Goal: Task Accomplishment & Management: Manage account settings

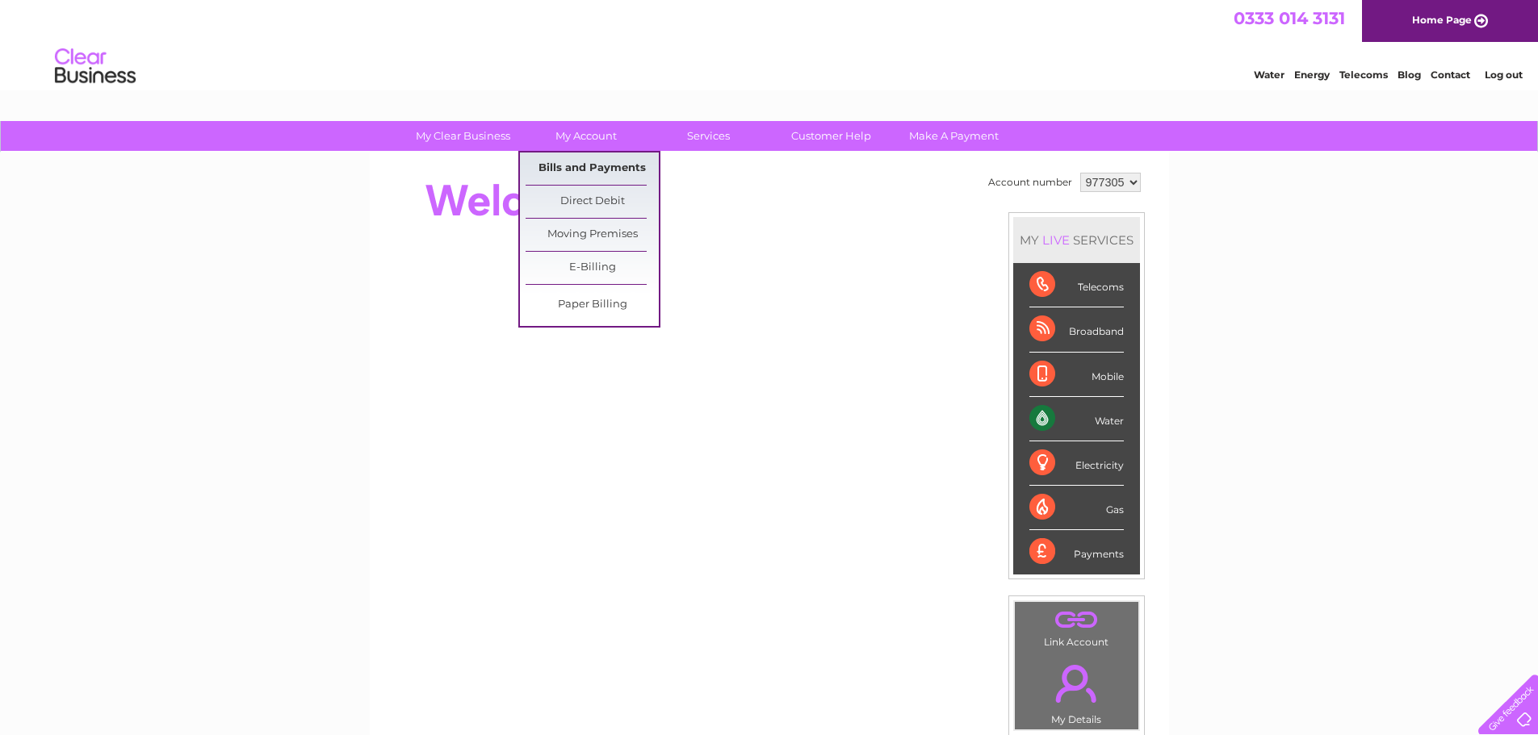
click at [587, 174] on link "Bills and Payments" at bounding box center [592, 169] width 133 height 32
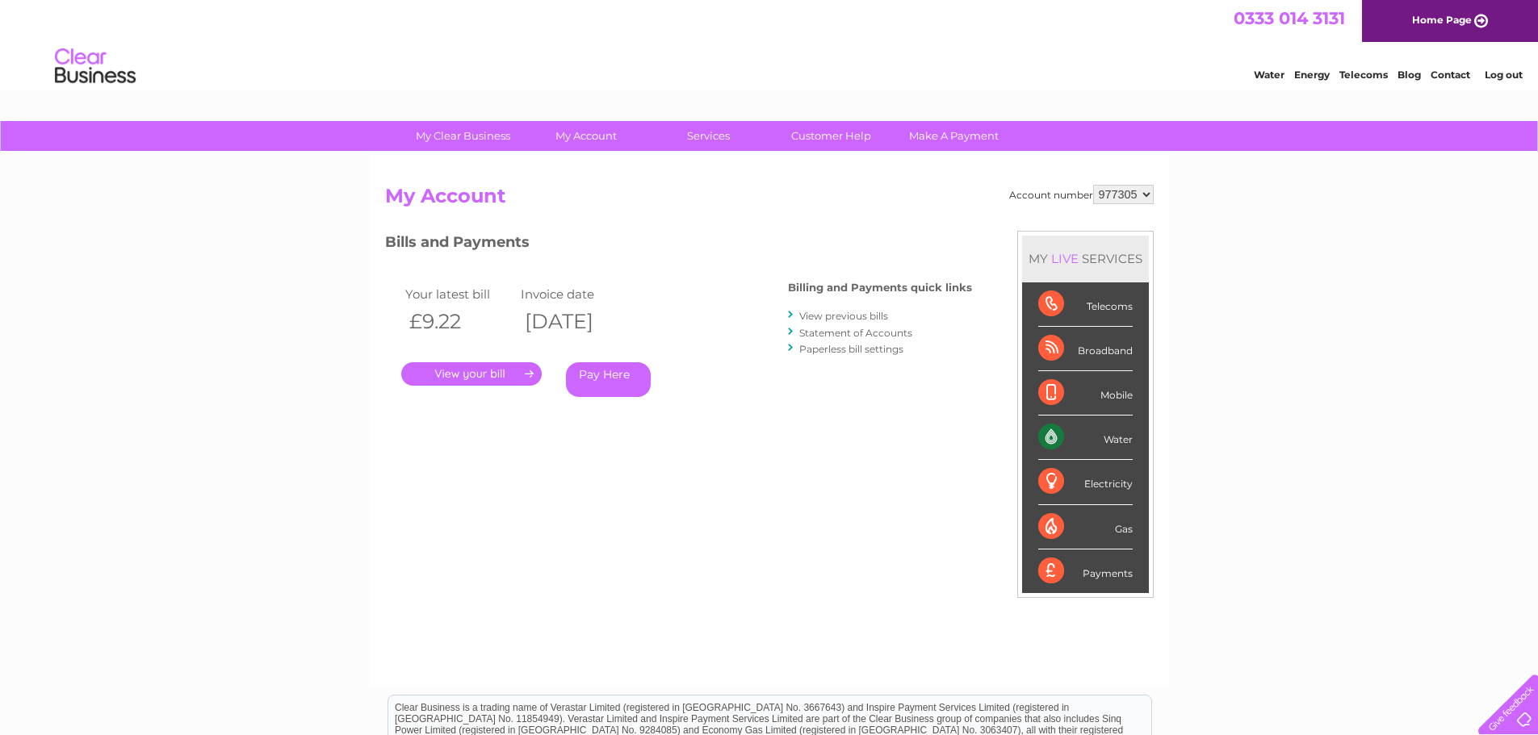
click at [491, 377] on link "." at bounding box center [471, 373] width 140 height 23
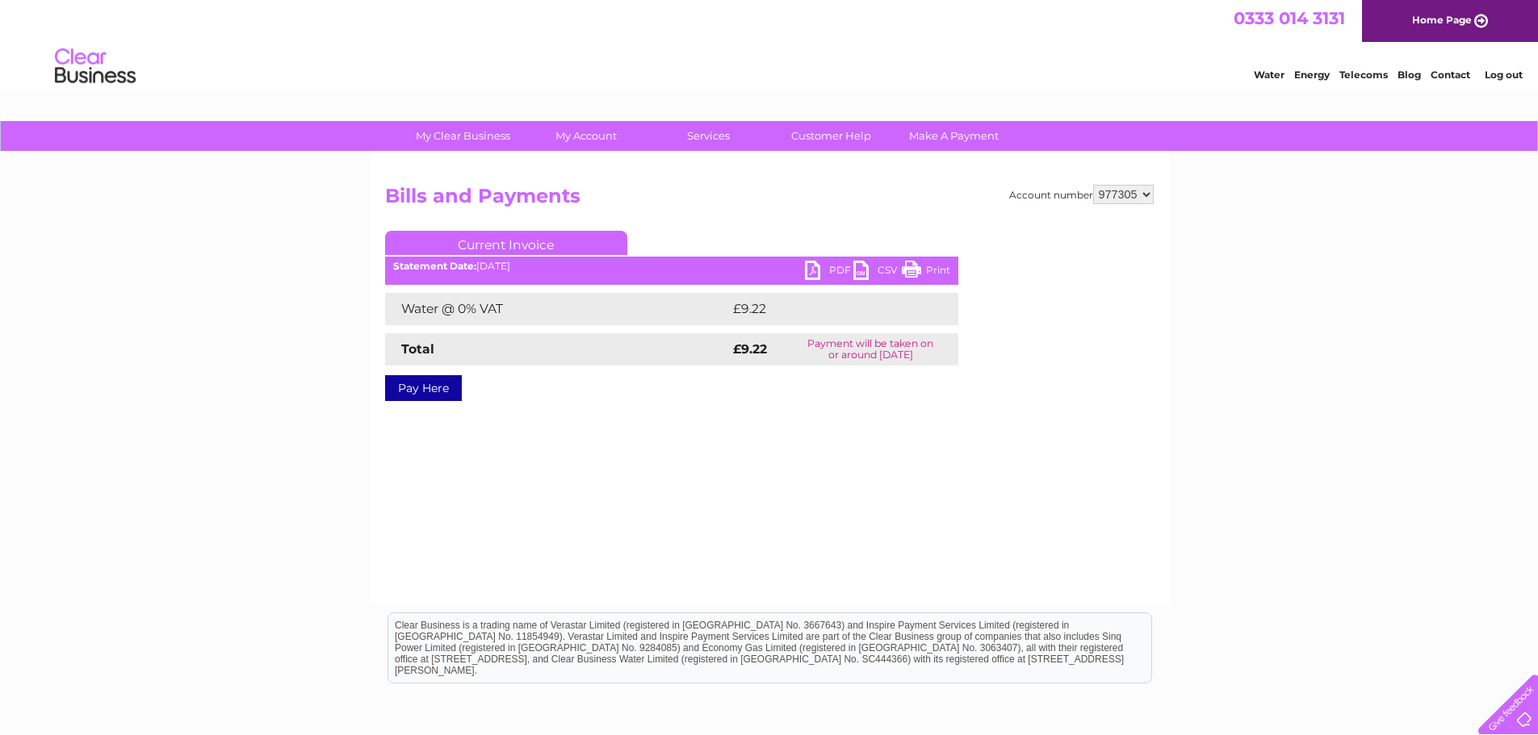
click at [840, 269] on link "PDF" at bounding box center [829, 272] width 48 height 23
